Goal: Transaction & Acquisition: Purchase product/service

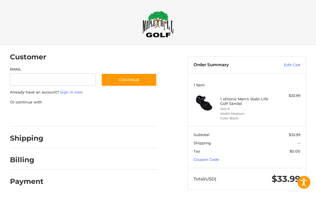
click at [211, 160] on link "Coupon Code" at bounding box center [206, 159] width 26 height 5
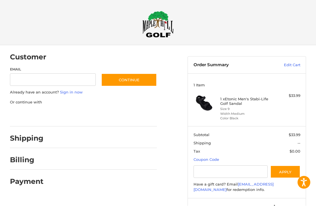
scroll to position [0, 0]
click at [208, 161] on link "Coupon Code" at bounding box center [206, 159] width 26 height 5
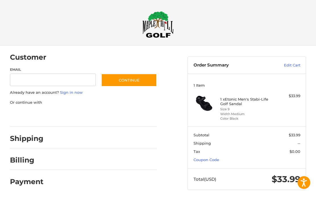
click at [212, 160] on link "Coupon Code" at bounding box center [206, 159] width 26 height 5
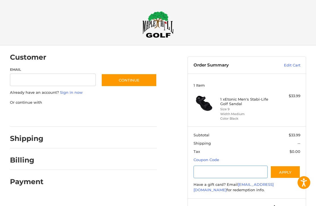
click at [220, 170] on input "Gift Certificate or Coupon Code" at bounding box center [230, 171] width 74 height 13
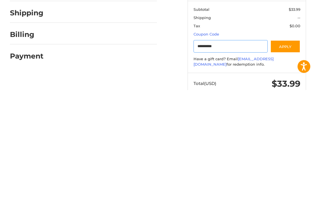
type input "**********"
click at [291, 156] on button "Apply" at bounding box center [285, 162] width 30 height 13
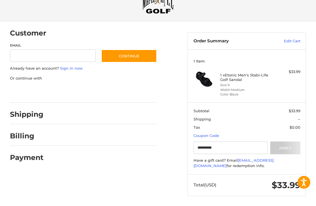
scroll to position [24, 0]
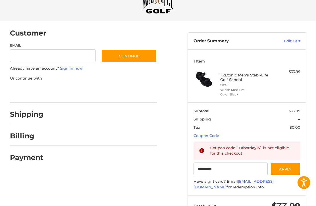
click at [154, 10] on img at bounding box center [157, 0] width 31 height 27
